Goal: Navigation & Orientation: Find specific page/section

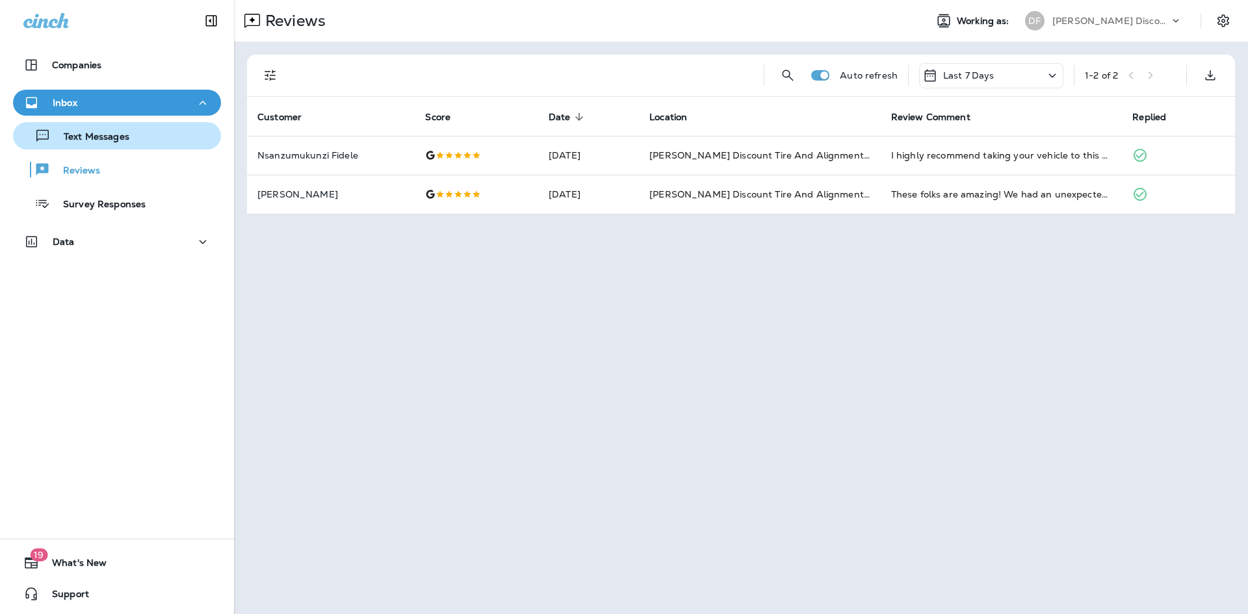
click at [73, 137] on p "Text Messages" at bounding box center [90, 137] width 79 height 12
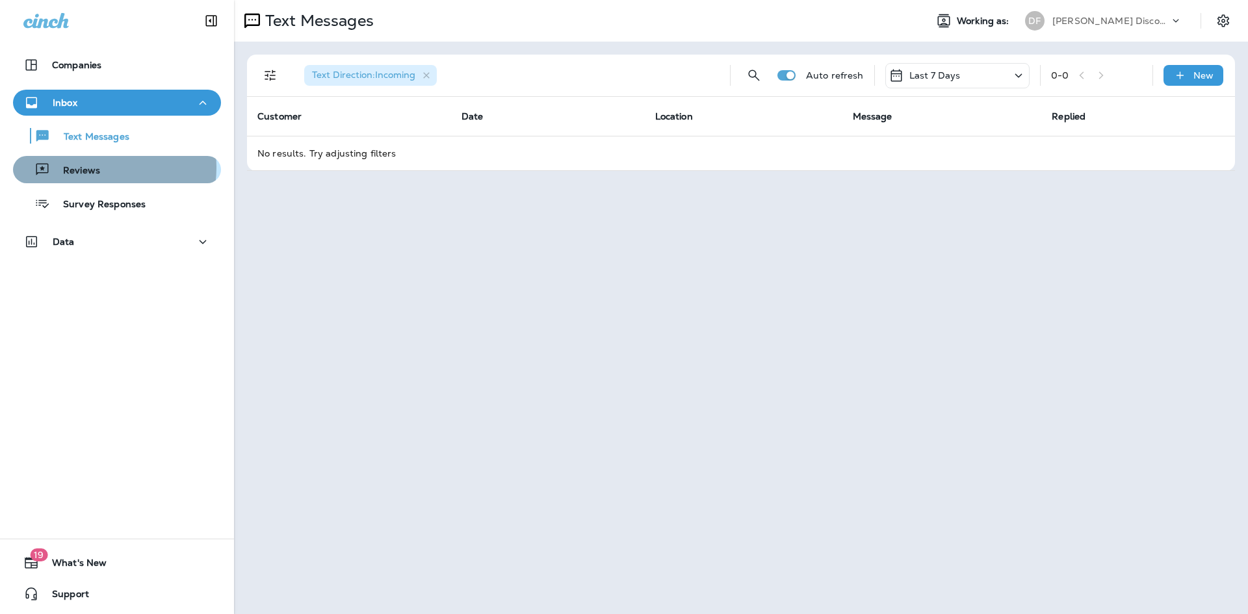
click at [98, 168] on p "Reviews" at bounding box center [75, 171] width 50 height 12
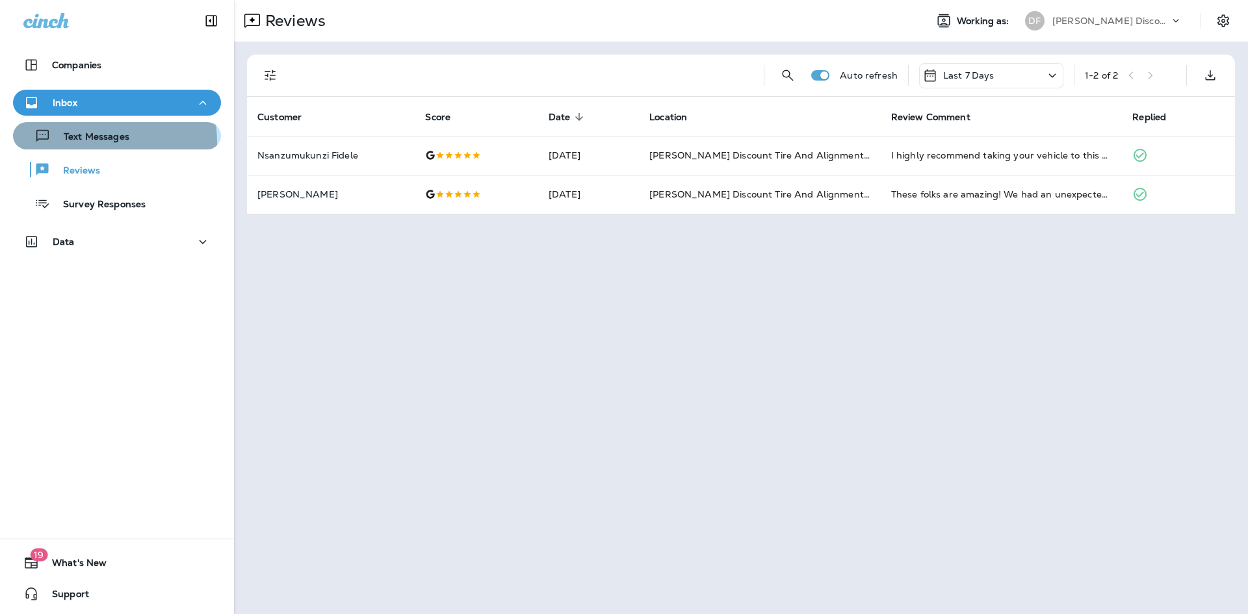
click at [101, 142] on p "Text Messages" at bounding box center [90, 137] width 79 height 12
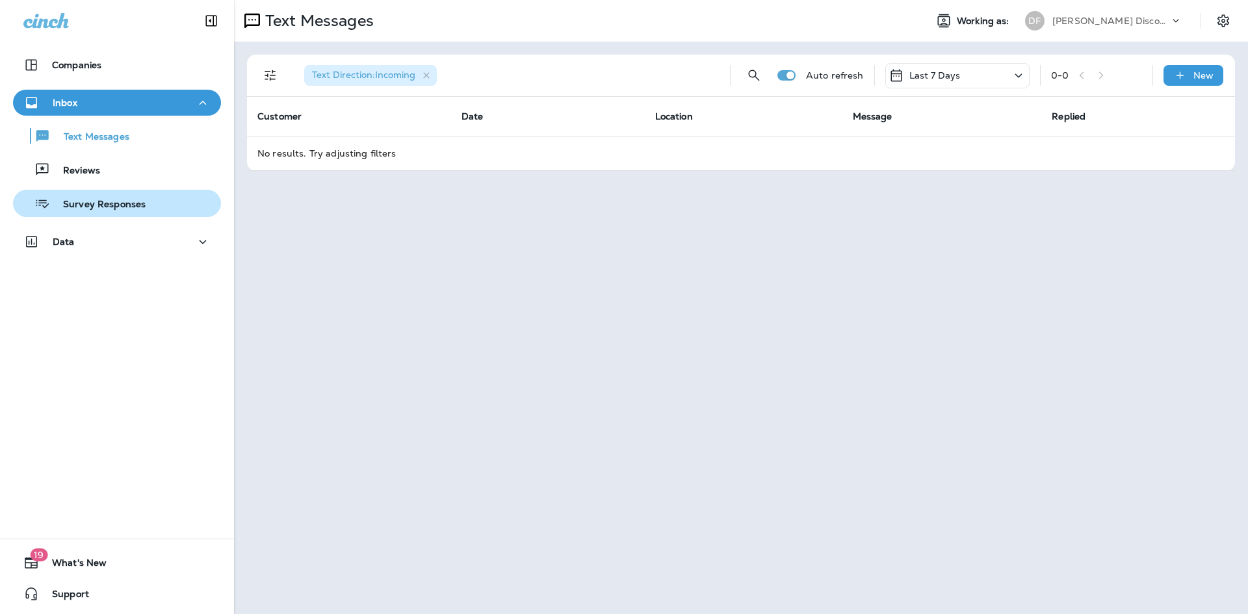
click at [99, 202] on p "Survey Responses" at bounding box center [98, 205] width 96 height 12
